Goal: Transaction & Acquisition: Purchase product/service

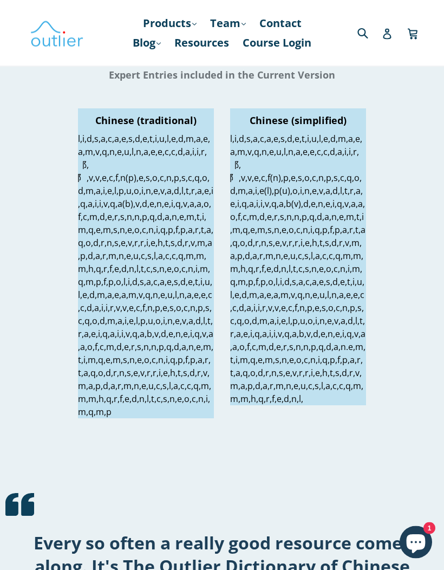
scroll to position [2005, 0]
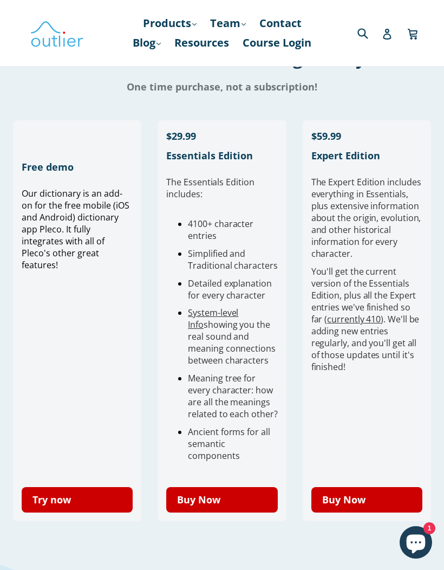
scroll to position [319, 0]
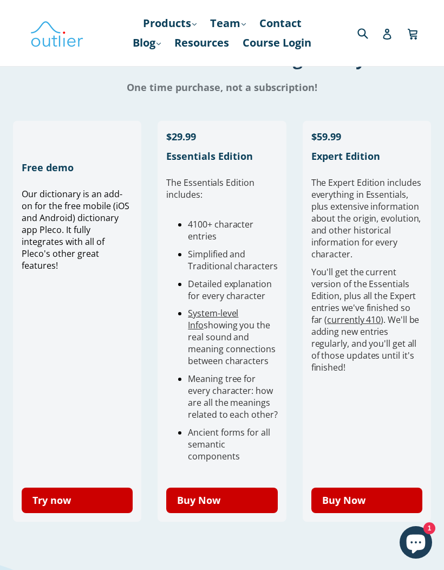
click at [250, 495] on link "Buy Now" at bounding box center [221, 500] width 111 height 25
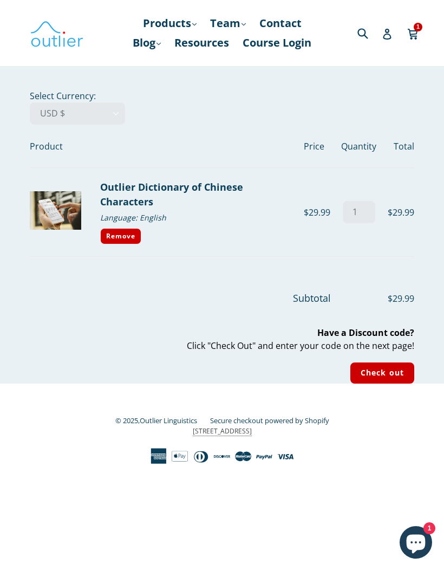
click at [415, 544] on icon "Chat window" at bounding box center [416, 544] width 19 height 19
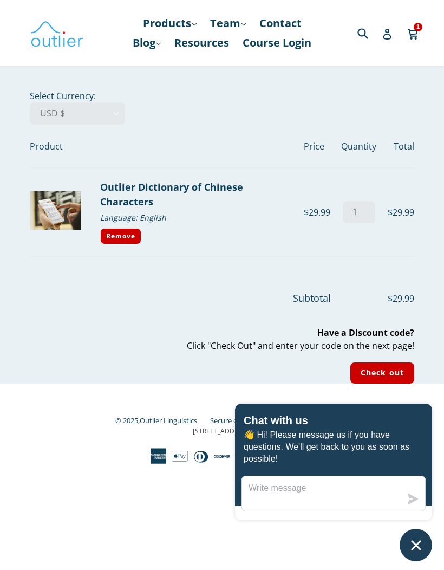
scroll to position [20, 0]
click at [413, 538] on icon "Chat window" at bounding box center [416, 545] width 17 height 17
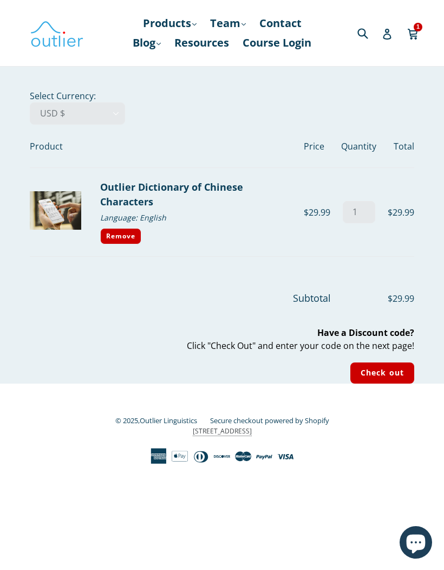
click at [276, 209] on div "Language: English" at bounding box center [198, 217] width 196 height 17
click at [418, 41] on link "Cart Cart 1 item" at bounding box center [413, 33] width 12 height 25
click at [386, 371] on input "Check out" at bounding box center [382, 372] width 64 height 21
